Goal: Task Accomplishment & Management: Manage account settings

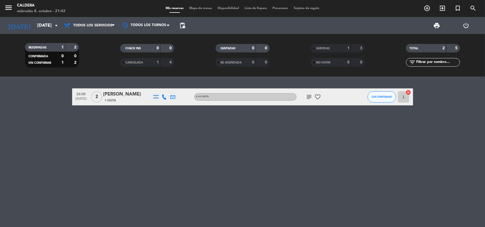
click at [326, 172] on div "22:00 [DATE] 2 [PERSON_NAME] 1 Visita A LA CARTA subject favorite_border SIN CO…" at bounding box center [242, 152] width 485 height 151
click at [7, 9] on icon "menu" at bounding box center [8, 7] width 9 height 9
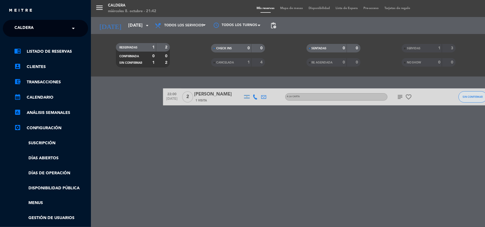
click at [11, 24] on ng-select "× Caldera ×" at bounding box center [45, 28] width 85 height 17
click at [13, 32] on div "× Caldera" at bounding box center [27, 28] width 30 height 12
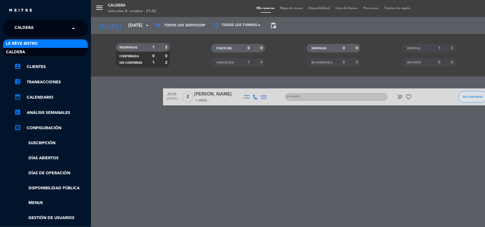
click at [19, 41] on span "Le Rêve Bistro" at bounding box center [22, 44] width 32 height 7
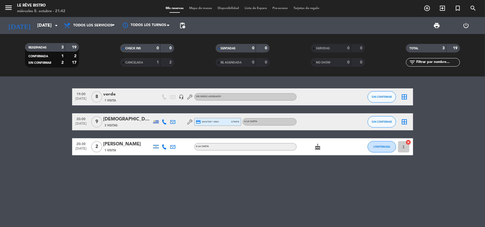
click at [316, 148] on icon "cake" at bounding box center [317, 147] width 7 height 7
click at [6, 3] on icon "menu" at bounding box center [8, 7] width 9 height 9
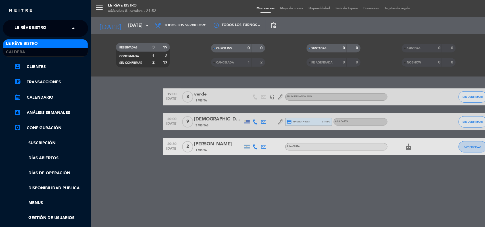
click at [41, 30] on span "Le Rêve Bistro" at bounding box center [30, 28] width 32 height 12
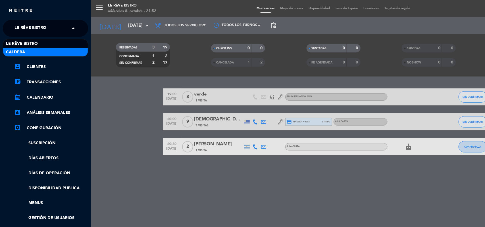
click at [51, 52] on div "Caldera" at bounding box center [45, 52] width 85 height 9
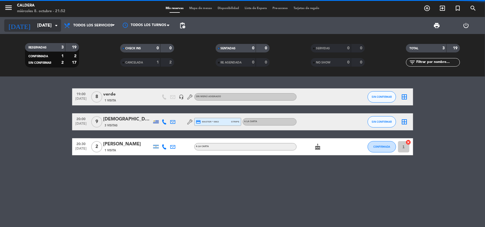
click at [39, 28] on input "[DATE]" at bounding box center [64, 25] width 60 height 11
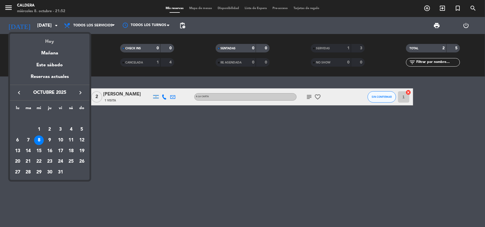
click at [47, 39] on div "Hoy" at bounding box center [50, 40] width 80 height 12
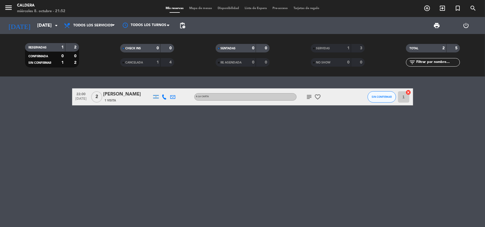
click at [216, 151] on div "22:00 [DATE] 2 [PERSON_NAME] 1 Visita A LA CARTA subject favorite_border SIN CO…" at bounding box center [242, 152] width 485 height 151
click at [367, 131] on div "22:00 [DATE] 2 [PERSON_NAME] 1 Visita A LA CARTA subject favorite_border SIN CO…" at bounding box center [242, 152] width 485 height 151
click at [319, 97] on icon "favorite_border" at bounding box center [317, 97] width 7 height 7
click at [310, 95] on icon "subject" at bounding box center [309, 97] width 7 height 7
click at [309, 111] on div "Mesa afuera por favor" at bounding box center [309, 107] width 48 height 10
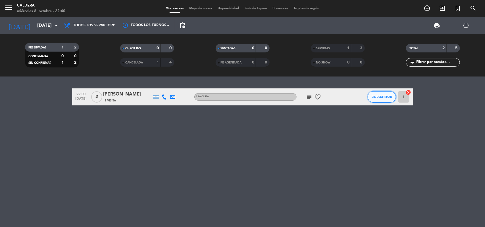
click at [379, 99] on button "SIN CONFIRMAR" at bounding box center [381, 96] width 28 height 11
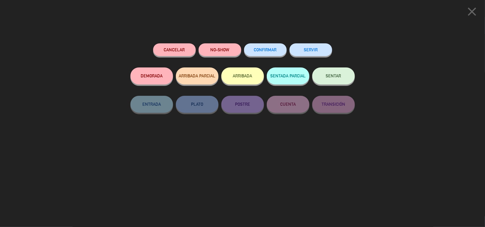
click at [209, 47] on button "NO-SHOW" at bounding box center [219, 49] width 43 height 13
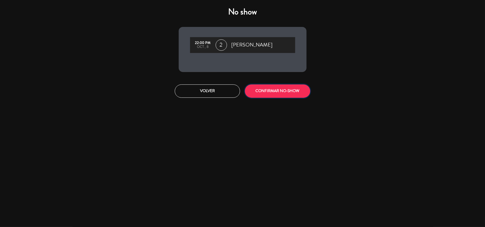
click at [294, 91] on button "CONFIRMAR NO-SHOW" at bounding box center [277, 91] width 65 height 13
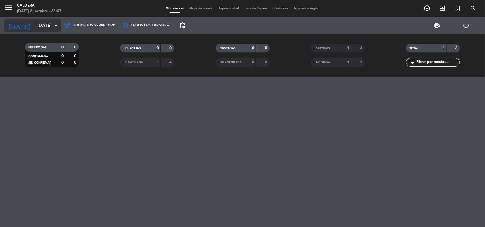
click at [36, 27] on input "[DATE]" at bounding box center [64, 25] width 60 height 11
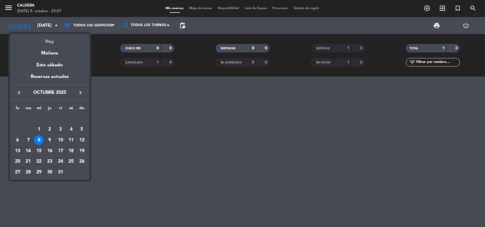
click at [52, 37] on div "Hoy" at bounding box center [50, 40] width 80 height 12
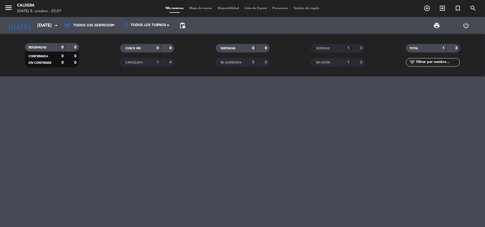
click at [224, 147] on div at bounding box center [242, 152] width 485 height 151
click at [327, 163] on div at bounding box center [242, 152] width 485 height 151
click at [253, 143] on div at bounding box center [242, 152] width 485 height 151
